Goal: Register for event/course

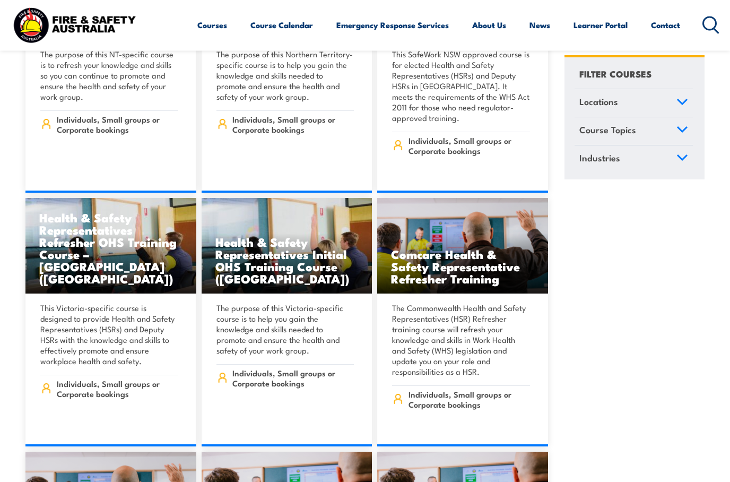
scroll to position [4632, 0]
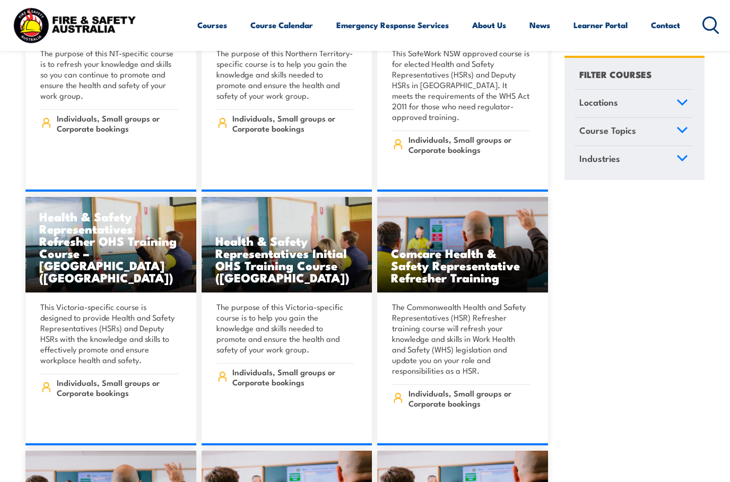
click at [685, 97] on link "Locations" at bounding box center [633, 104] width 118 height 28
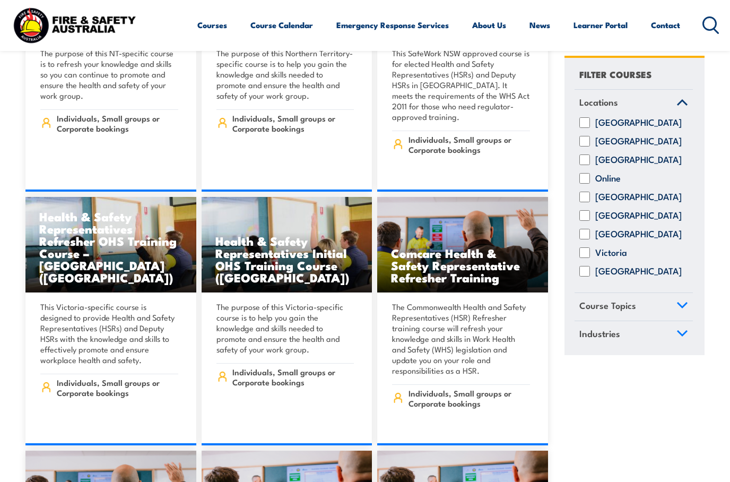
click at [595, 145] on label "New South Wales" at bounding box center [638, 141] width 86 height 11
click at [590, 145] on input "New South Wales" at bounding box center [584, 141] width 11 height 11
checkbox input "true"
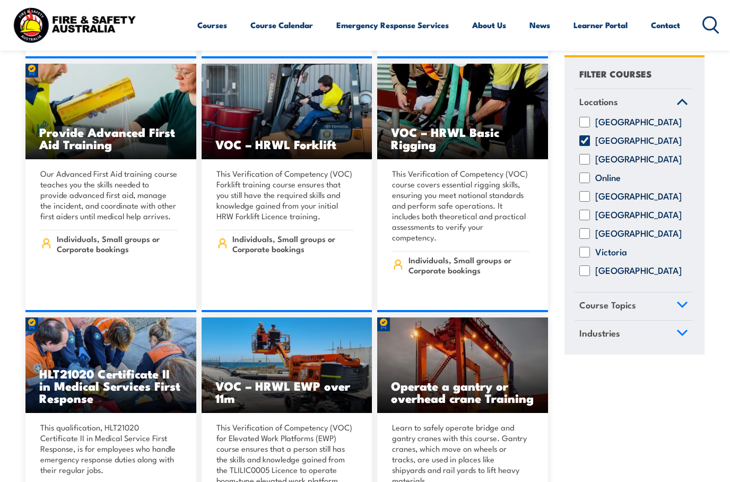
scroll to position [5445, 0]
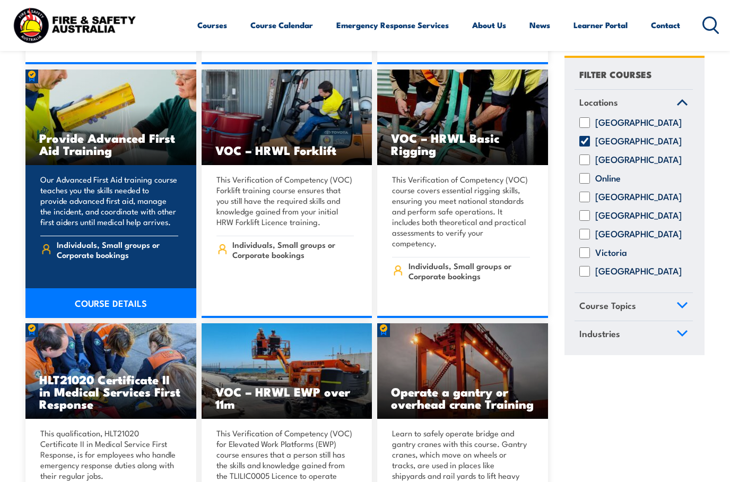
click at [69, 288] on link "COURSE DETAILS" at bounding box center [110, 303] width 171 height 30
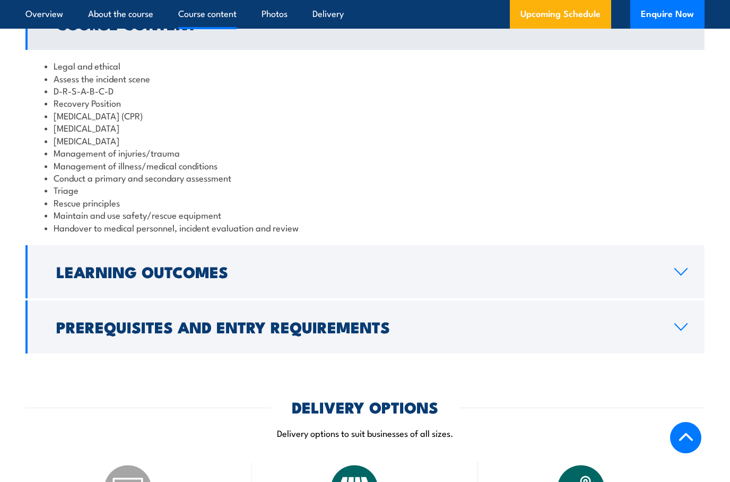
scroll to position [836, 0]
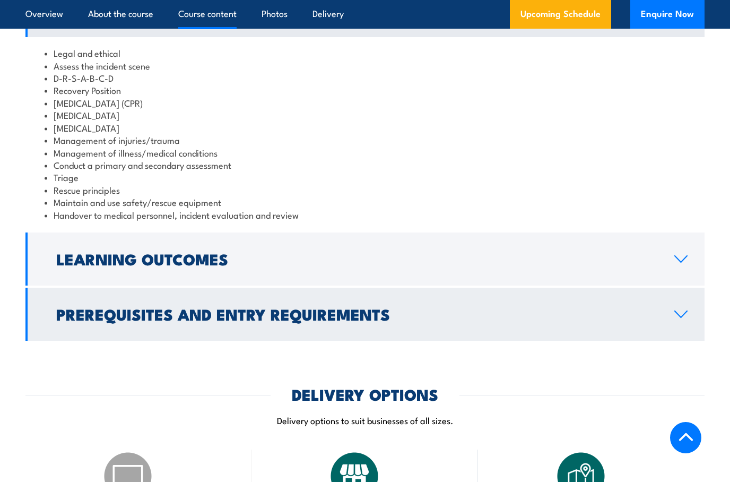
click at [681, 316] on icon at bounding box center [681, 314] width 14 height 8
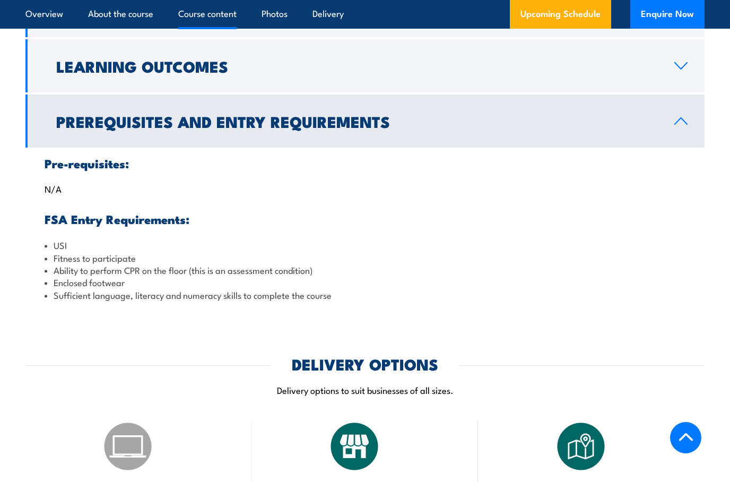
click at [666, 137] on link "Prerequisites and Entry Requirements" at bounding box center [364, 120] width 679 height 53
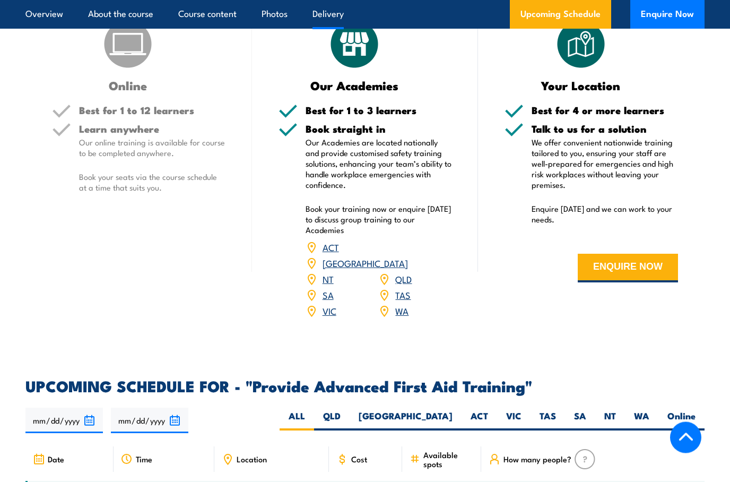
scroll to position [1075, 0]
click at [406, 256] on link "[GEOGRAPHIC_DATA]" at bounding box center [364, 262] width 85 height 13
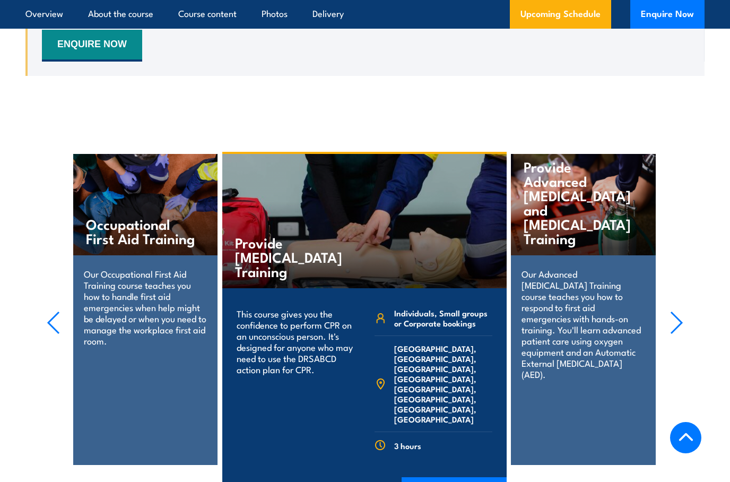
scroll to position [1872, 0]
